Goal: Information Seeking & Learning: Learn about a topic

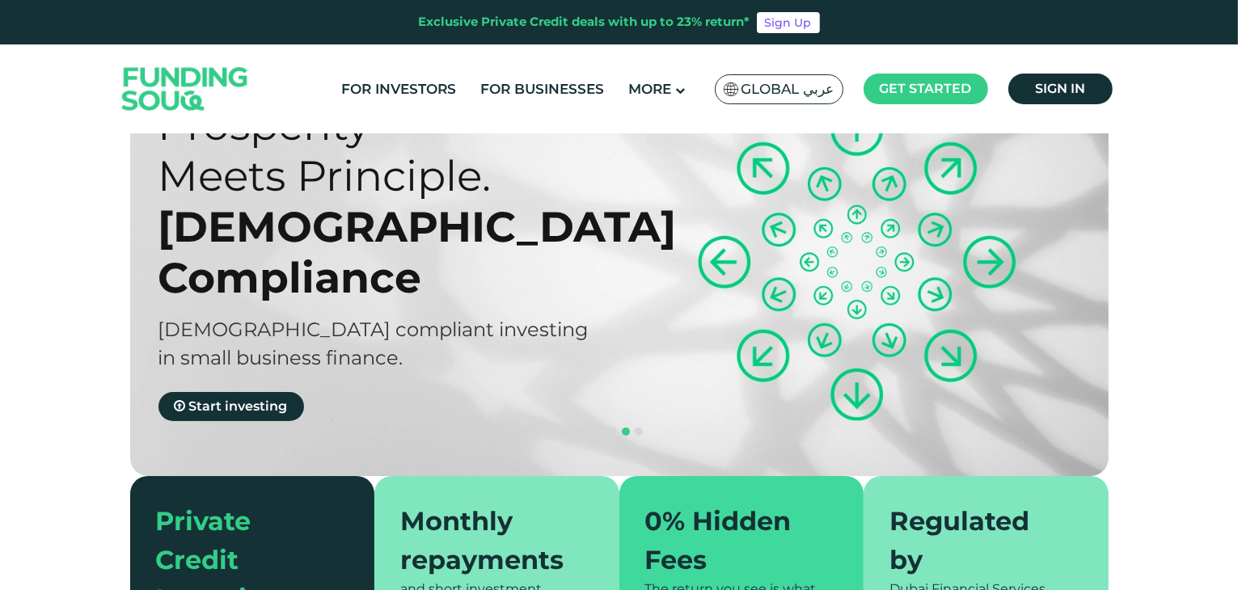
scroll to position [88, 0]
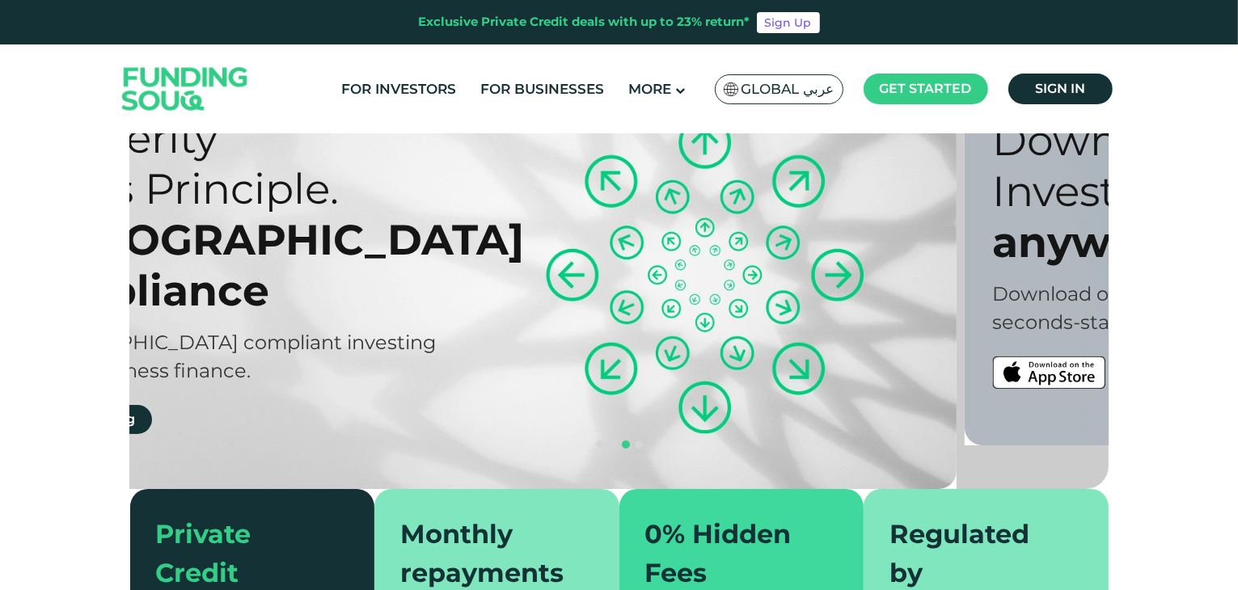
drag, startPoint x: 854, startPoint y: 258, endPoint x: 674, endPoint y: 292, distance: 182.7
click at [674, 292] on div "Prosperity Meets Principle. Shariah Compliance Sharia compliant investing in sm…" at bounding box center [479, 273] width 978 height 432
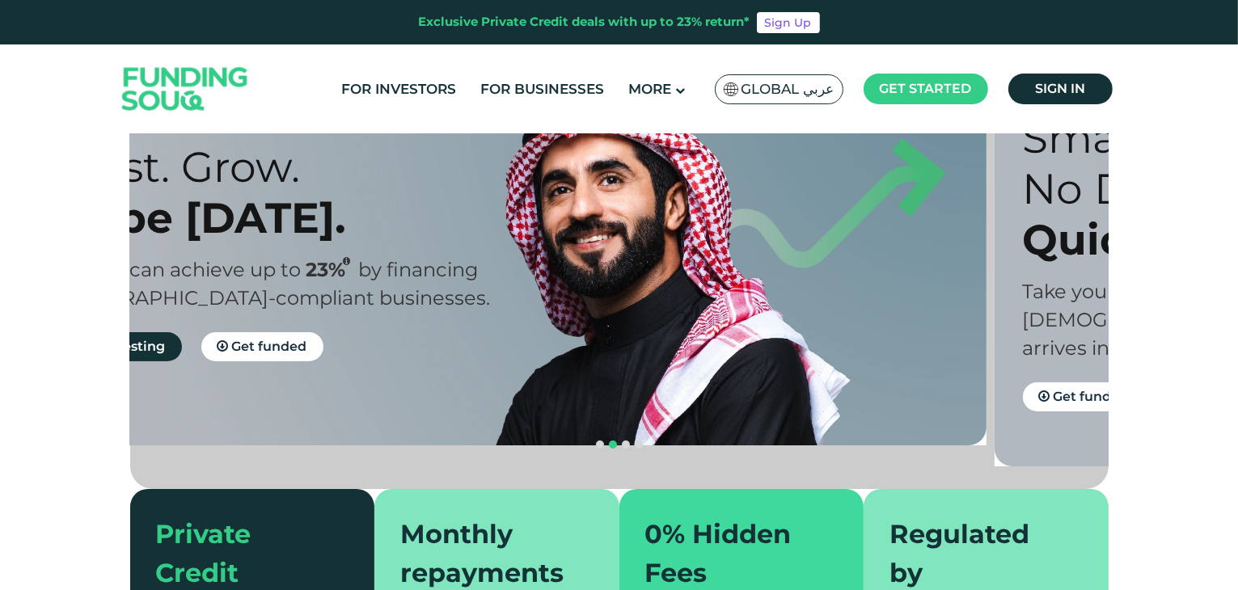
drag, startPoint x: 674, startPoint y: 292, endPoint x: 544, endPoint y: 311, distance: 131.5
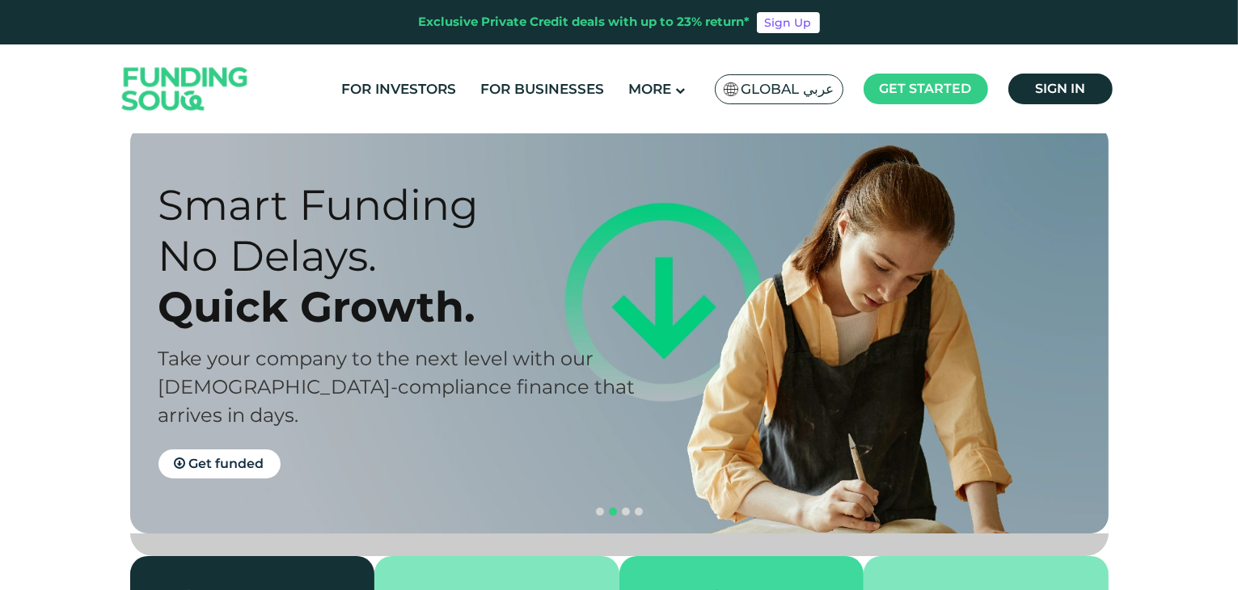
scroll to position [29, 0]
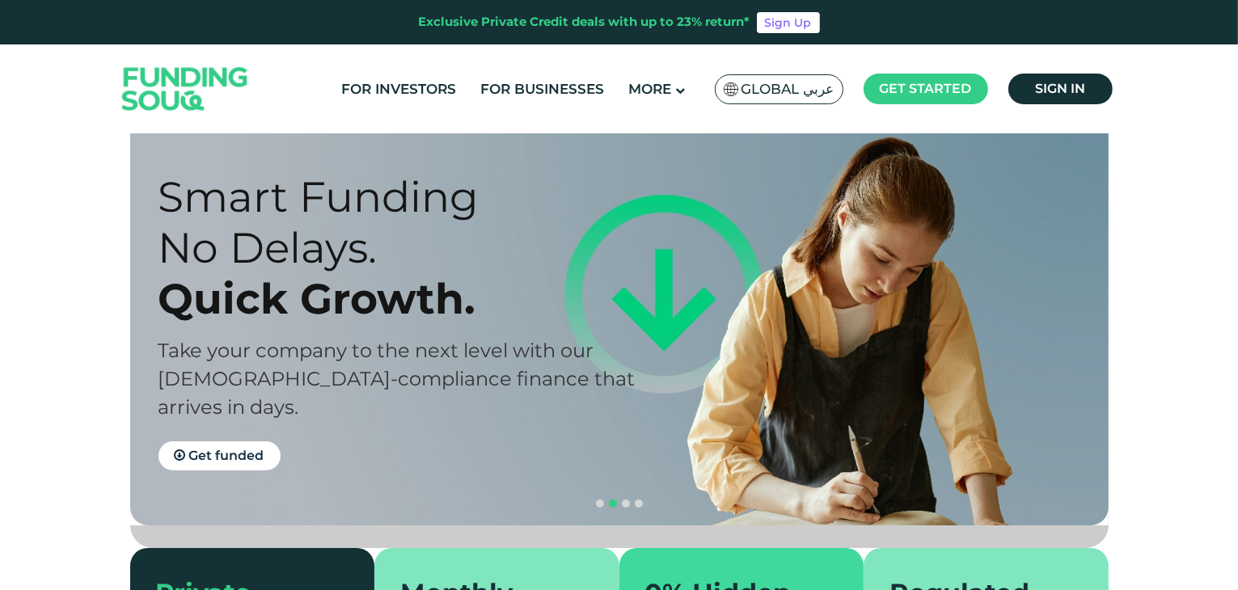
drag, startPoint x: 516, startPoint y: 319, endPoint x: 331, endPoint y: 334, distance: 185.8
click at [331, 334] on div "Smart Funding No Delays. Quick Growth. Take your company to the next level with…" at bounding box center [402, 320] width 489 height 299
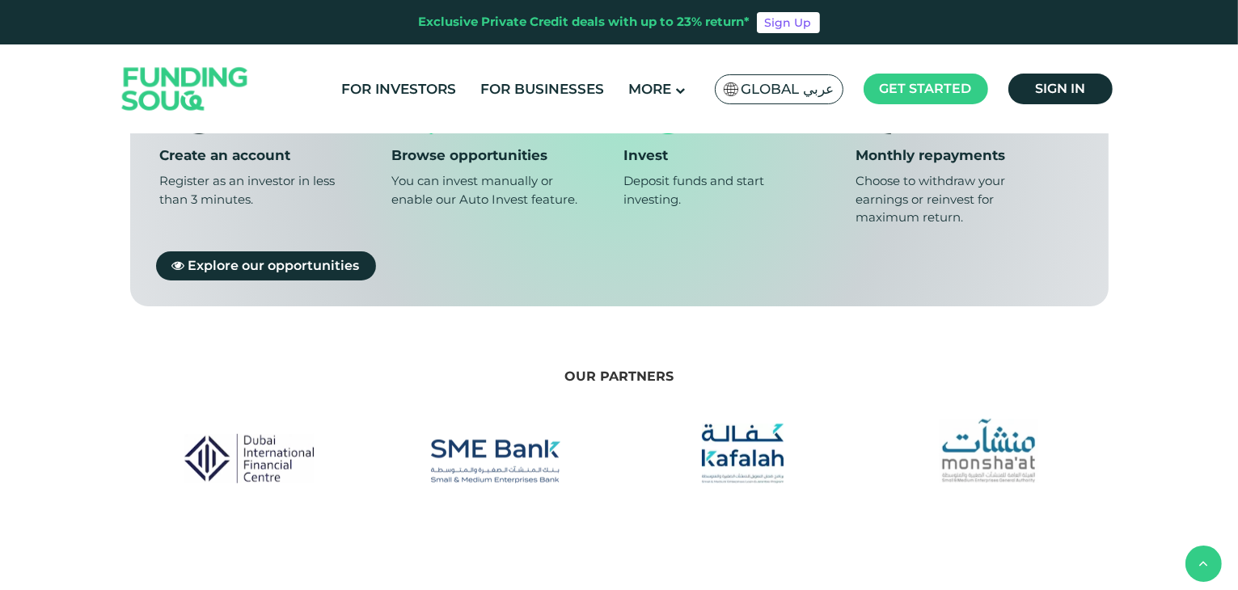
scroll to position [1405, 0]
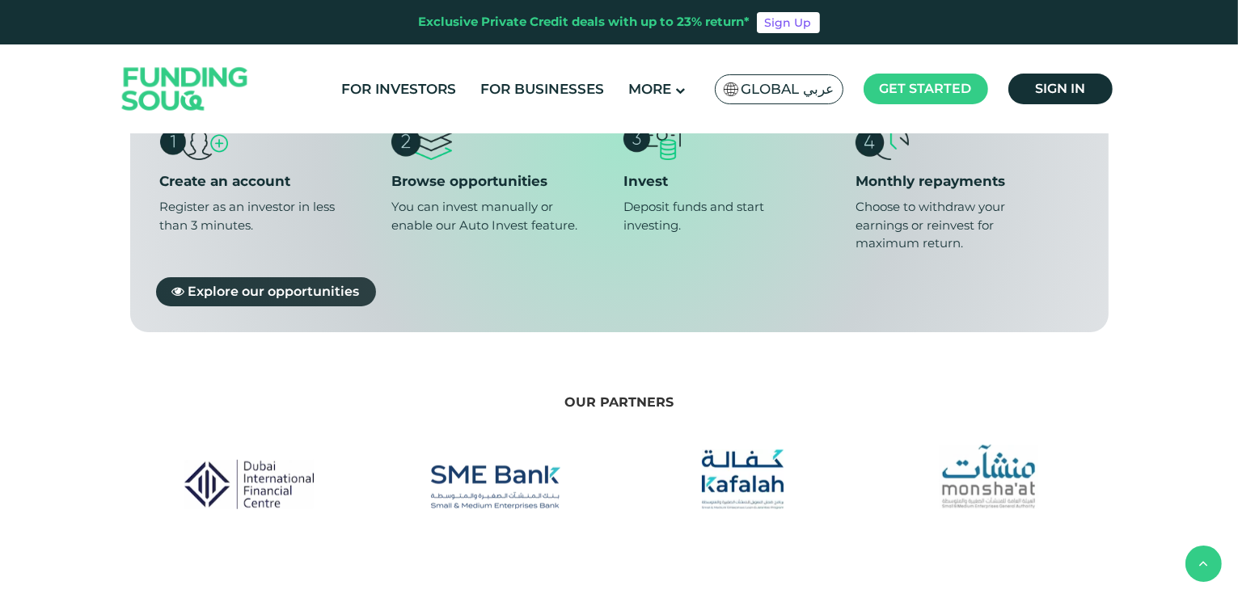
click at [304, 283] on span "Explore our opportunities" at bounding box center [273, 290] width 171 height 15
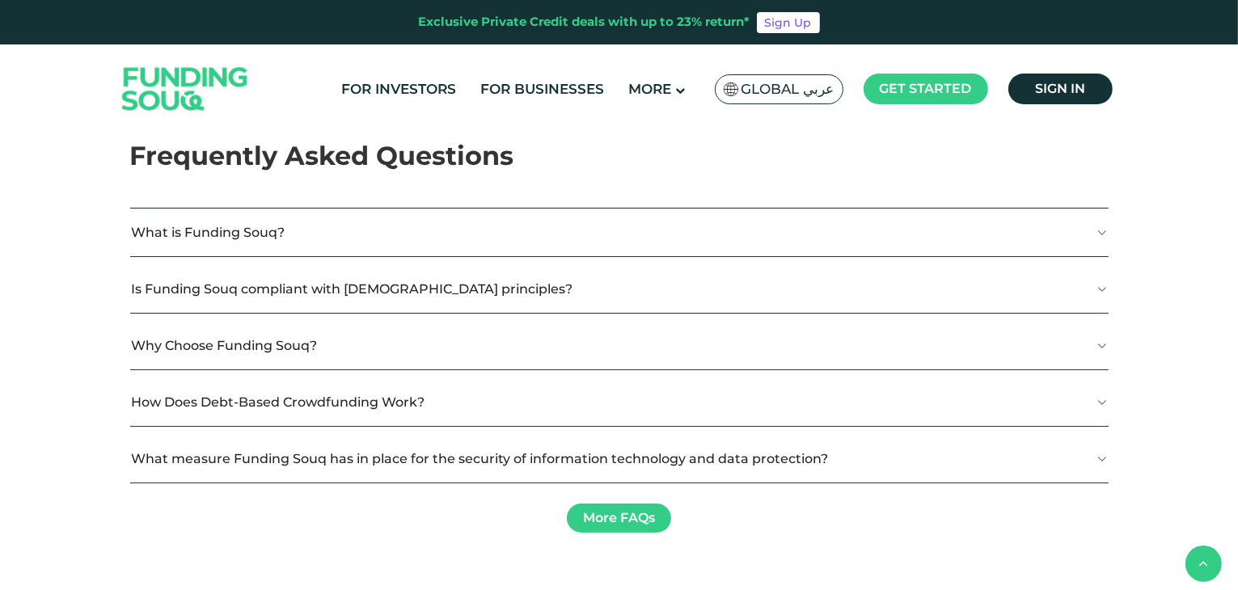
scroll to position [2756, 0]
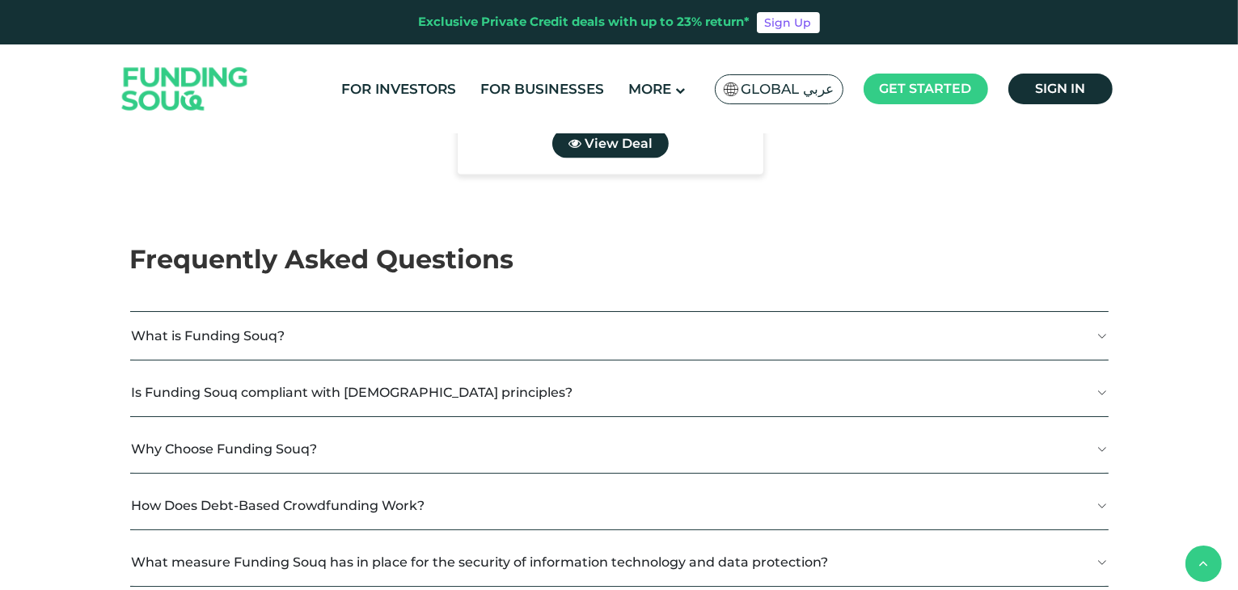
drag, startPoint x: 650, startPoint y: 387, endPoint x: 701, endPoint y: 383, distance: 51.1
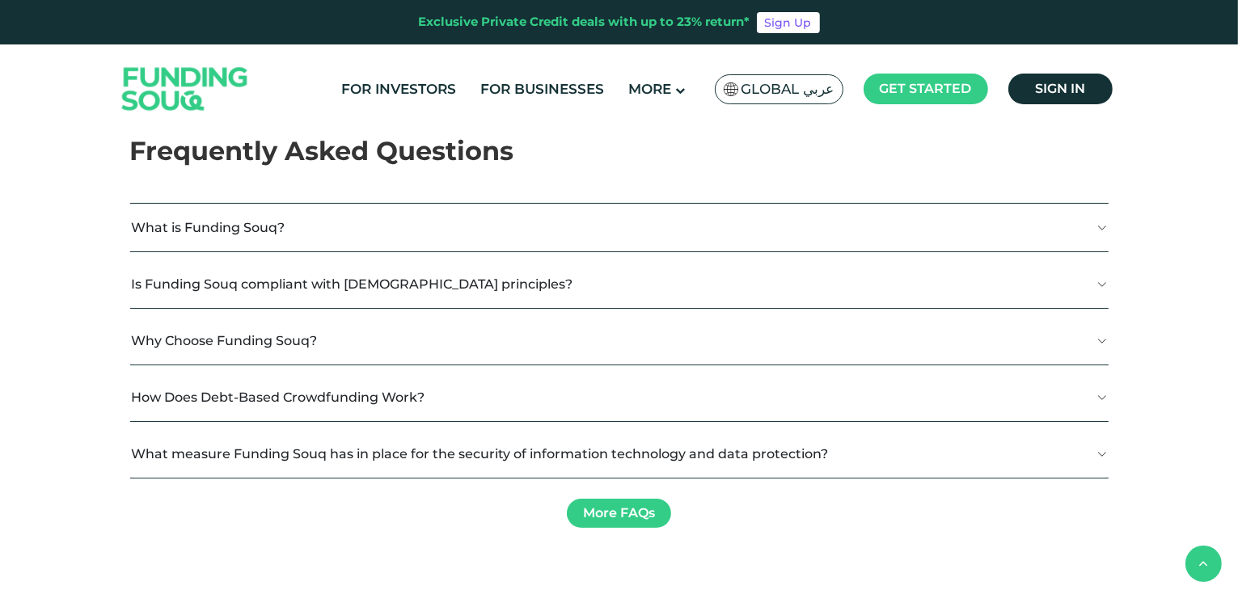
scroll to position [2853, 0]
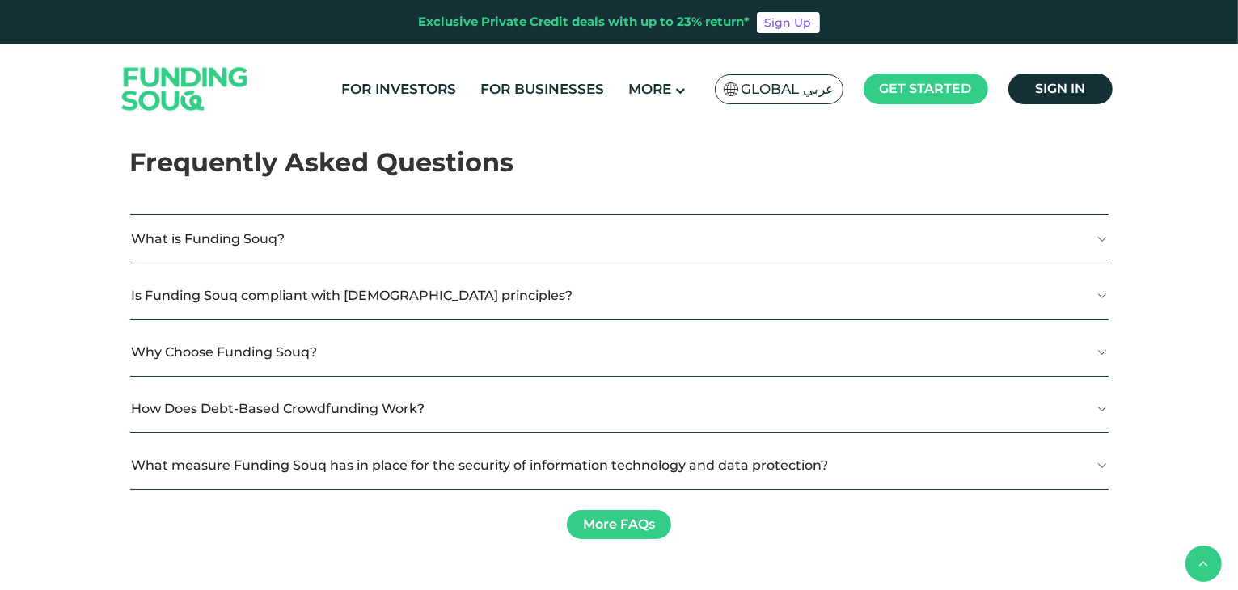
type tc-range-slider "5"
drag, startPoint x: 721, startPoint y: 305, endPoint x: 728, endPoint y: 298, distance: 9.1
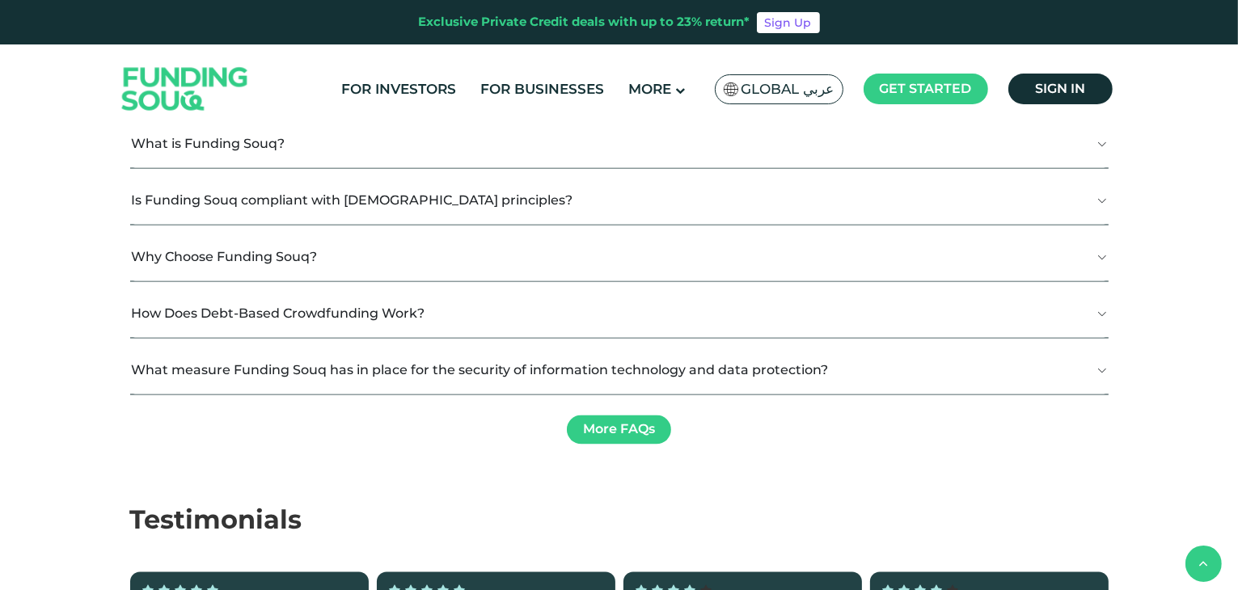
scroll to position [2830, 0]
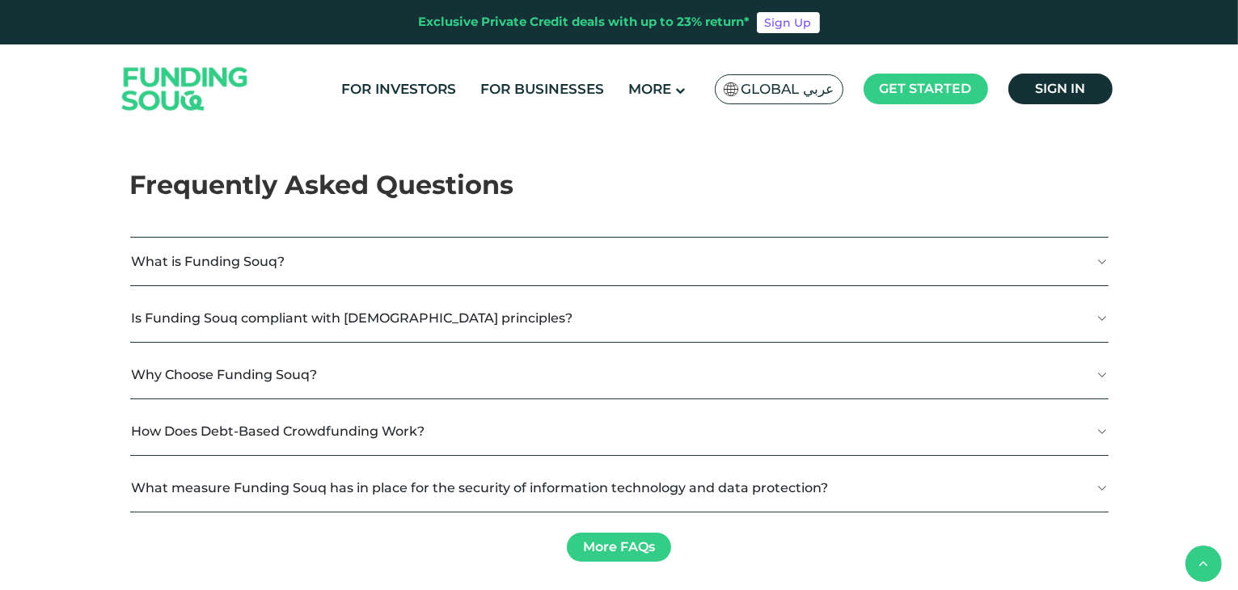
radio input "true"
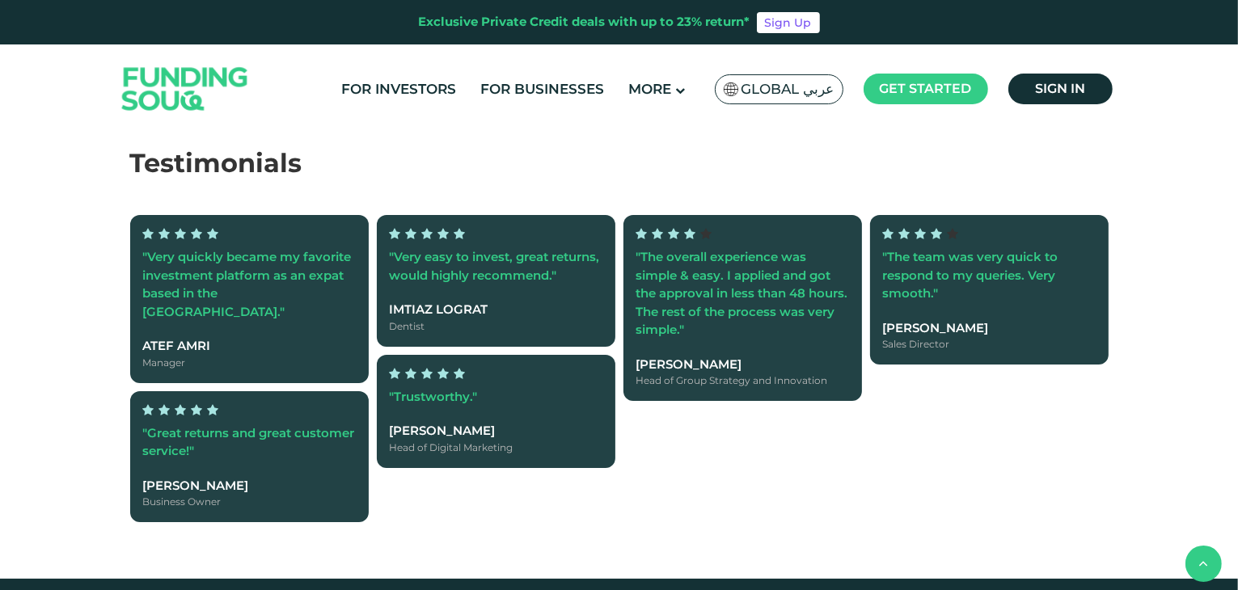
scroll to position [3311, 0]
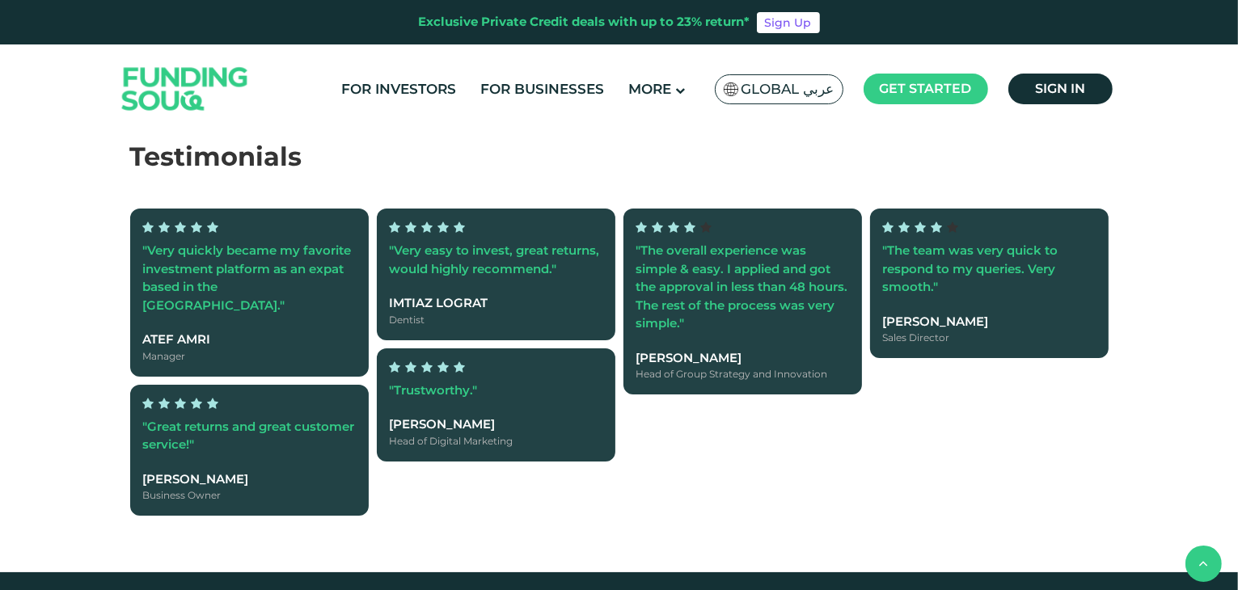
drag, startPoint x: 294, startPoint y: 336, endPoint x: 689, endPoint y: 389, distance: 398.2
drag, startPoint x: 1236, startPoint y: 385, endPoint x: 1240, endPoint y: 375, distance: 10.5
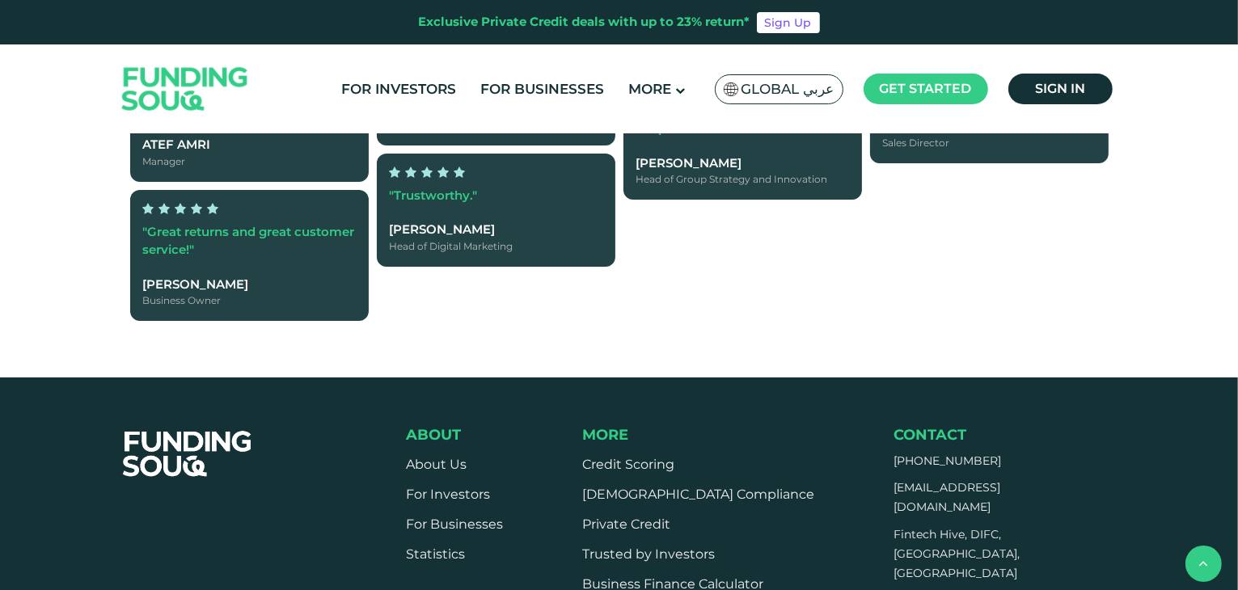
scroll to position [3487, 0]
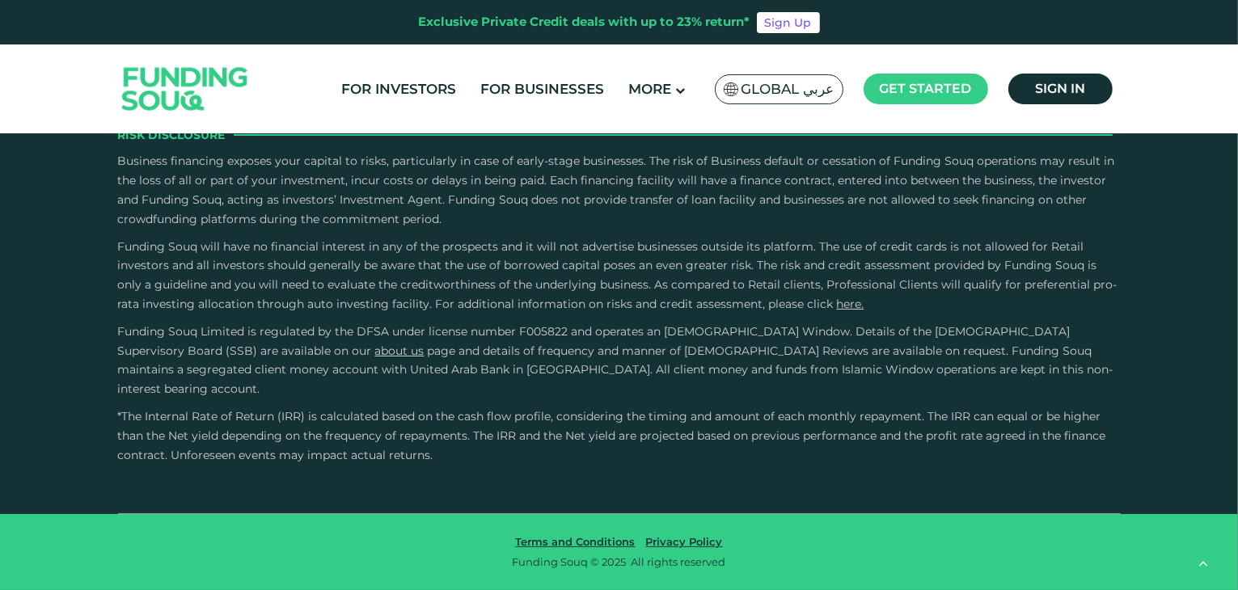
scroll to position [3040, 0]
type tc-range-slider "4"
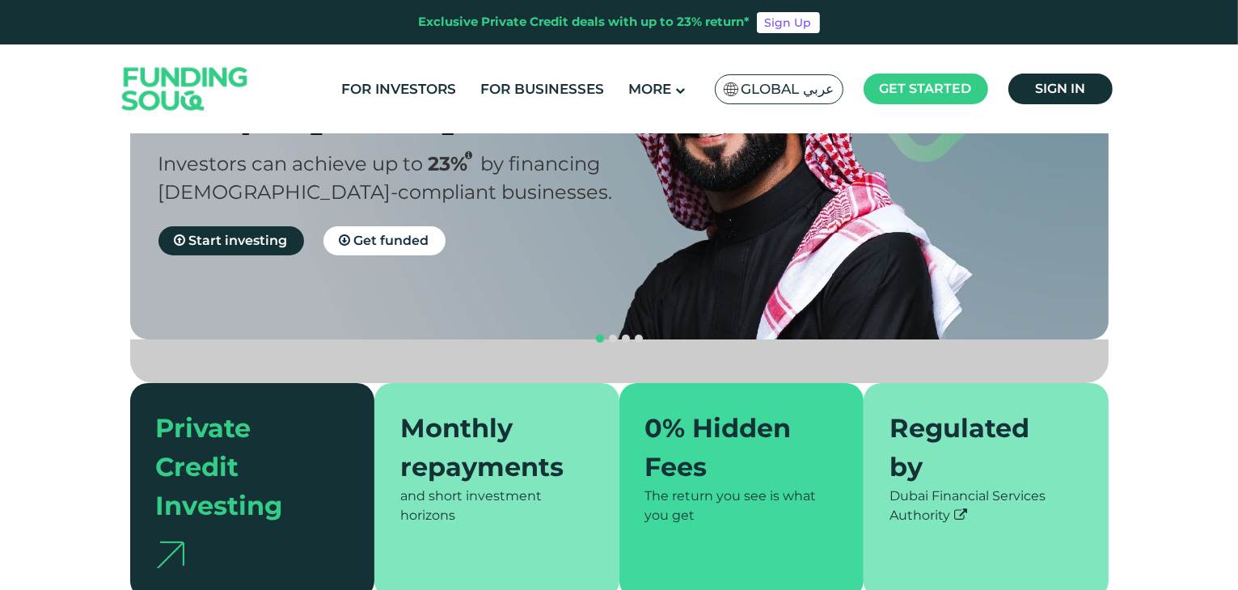
scroll to position [0, 0]
